Goal: Find specific page/section: Find specific page/section

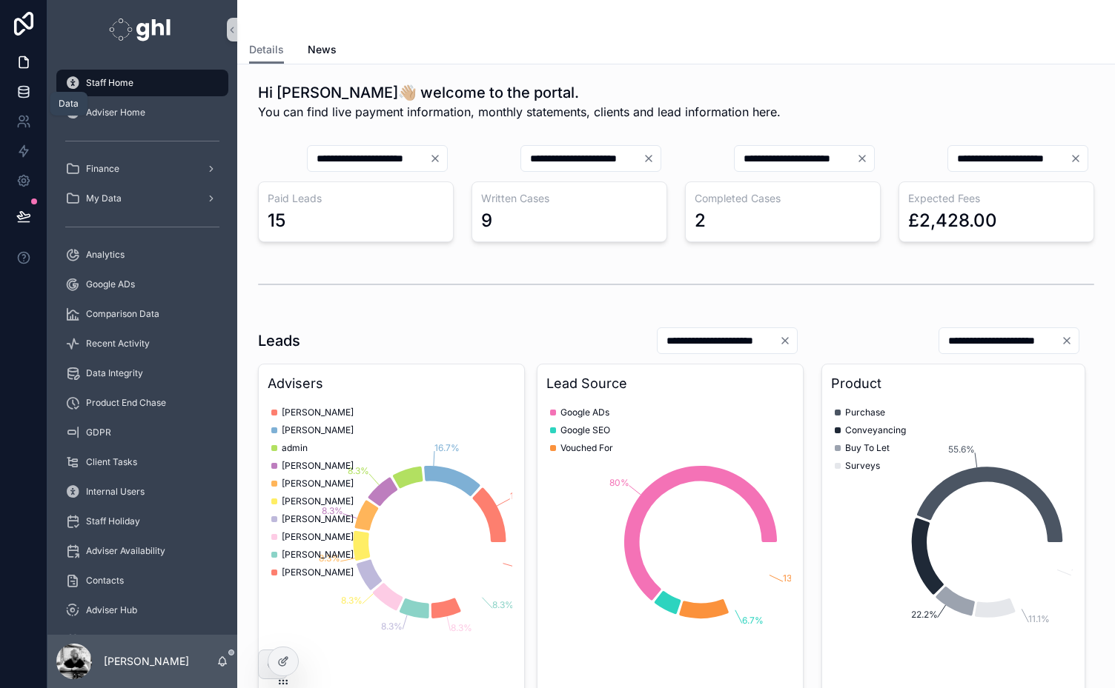
click at [20, 93] on icon at bounding box center [24, 91] width 10 height 6
